Goal: Task Accomplishment & Management: Manage account settings

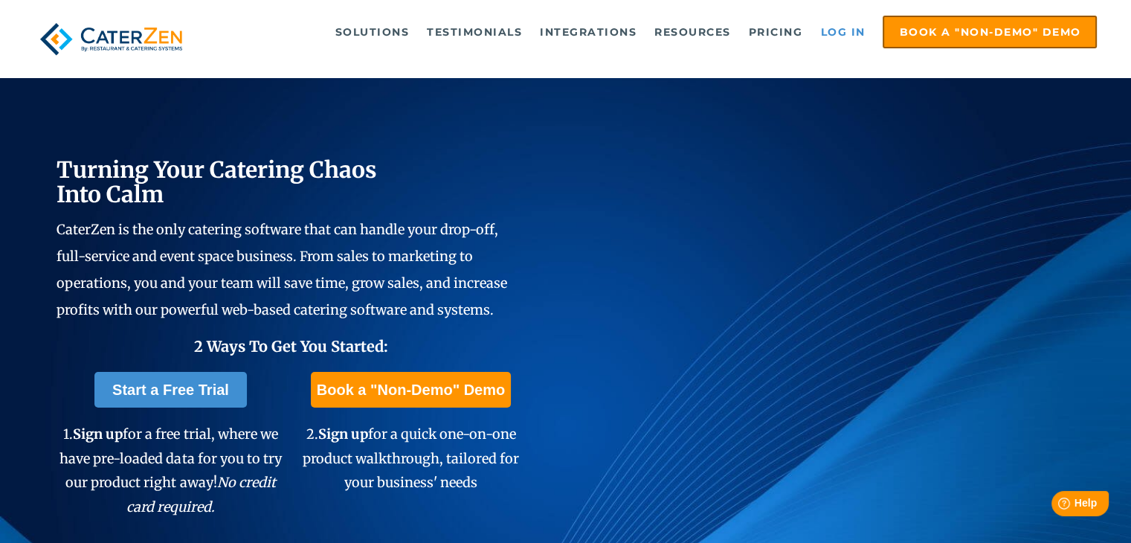
click at [841, 36] on link "Log in" at bounding box center [843, 32] width 60 height 30
click at [841, 30] on link "Log in" at bounding box center [843, 32] width 60 height 30
click at [852, 30] on link "Log in" at bounding box center [843, 32] width 60 height 30
